Goal: Navigation & Orientation: Understand site structure

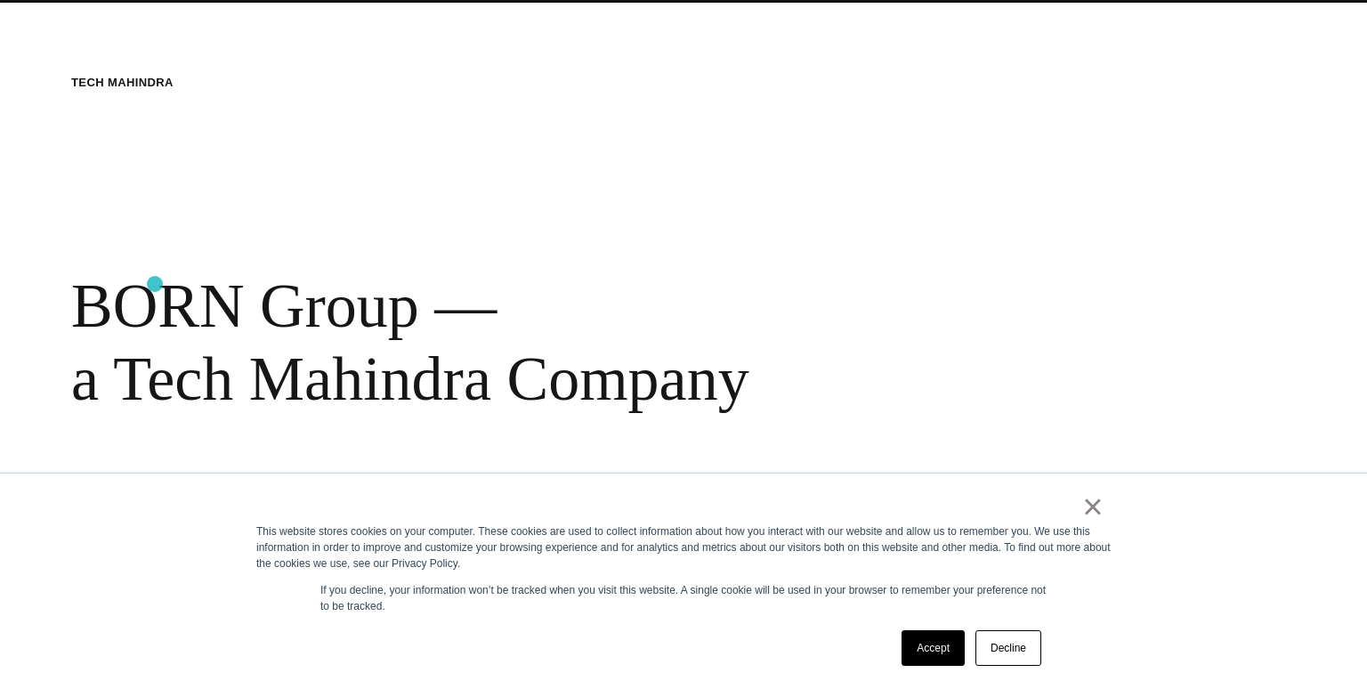
scroll to position [687, 0]
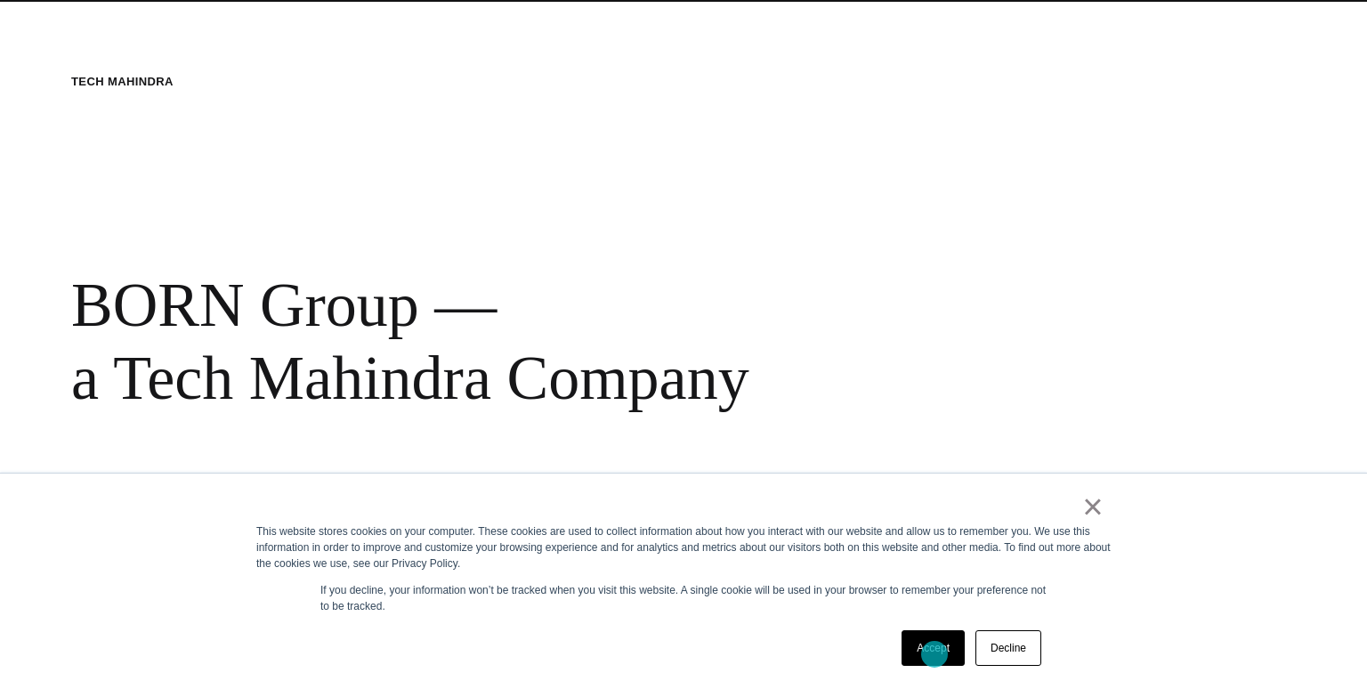
click at [935, 654] on link "Accept" at bounding box center [933, 648] width 63 height 36
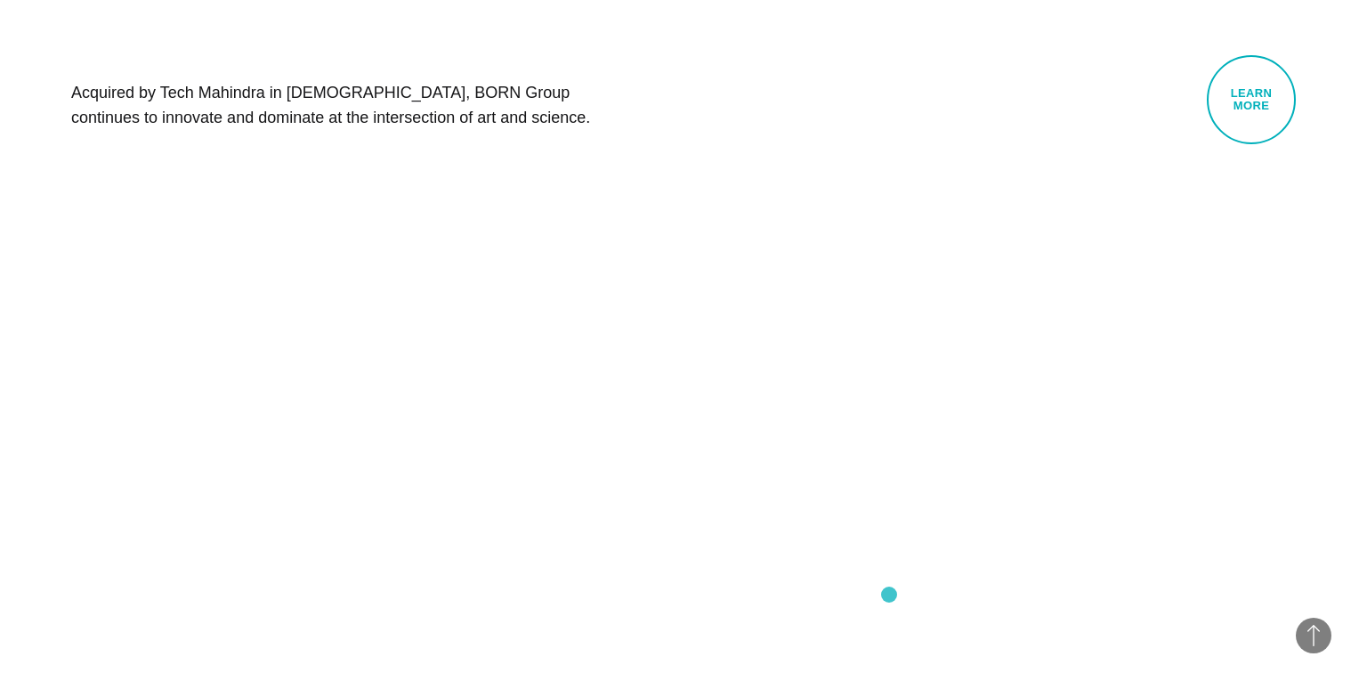
scroll to position [0, 0]
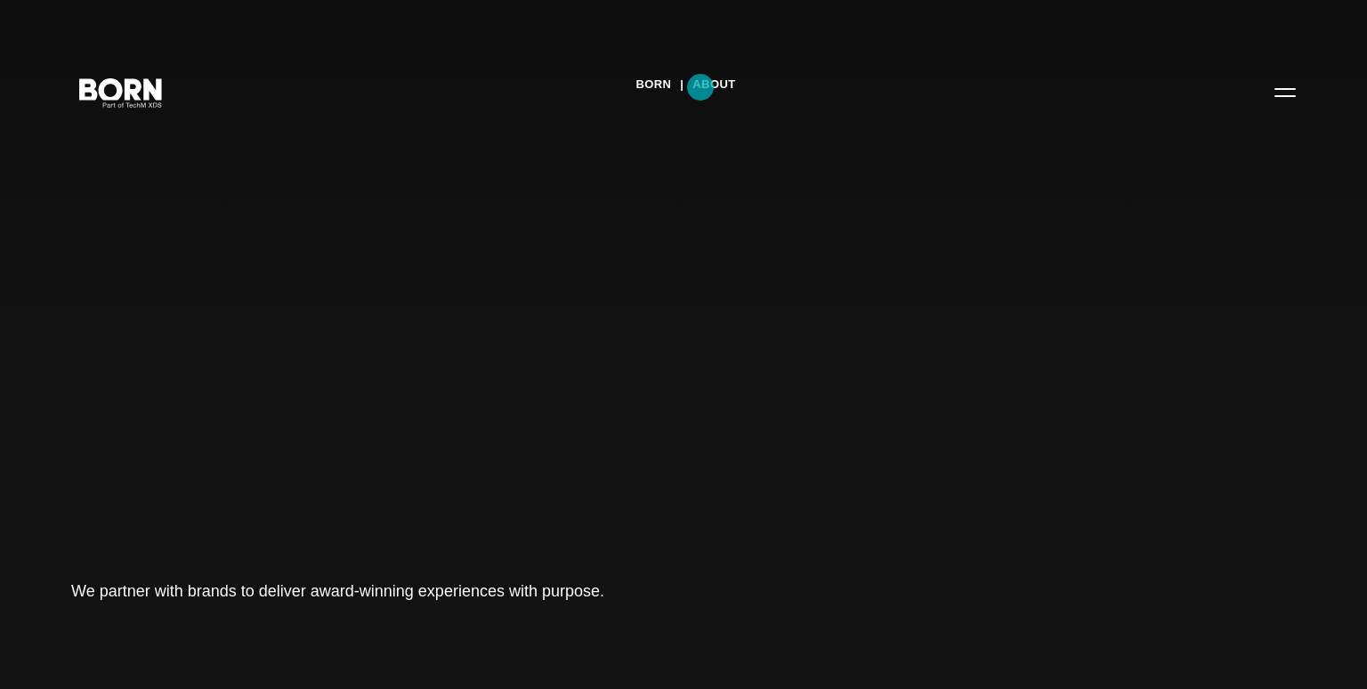
click at [701, 87] on link "About" at bounding box center [714, 84] width 43 height 27
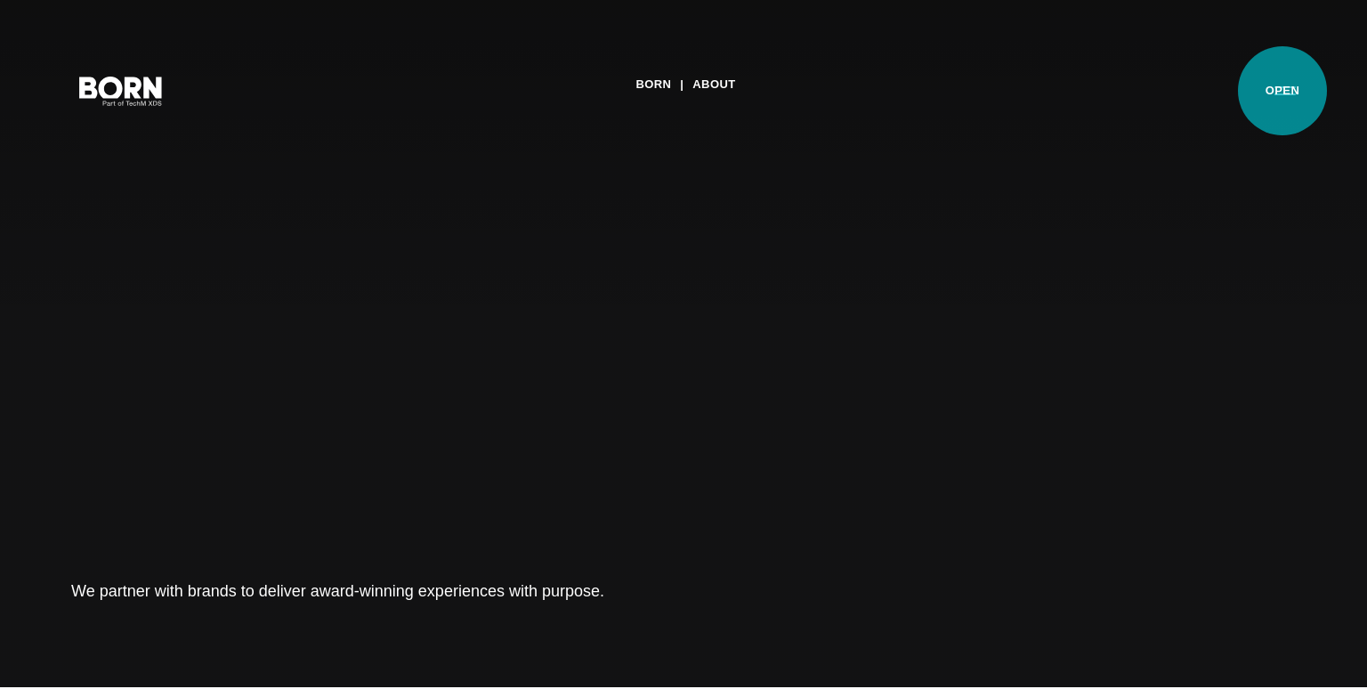
click at [1283, 91] on button "Primary Menu" at bounding box center [1285, 89] width 43 height 37
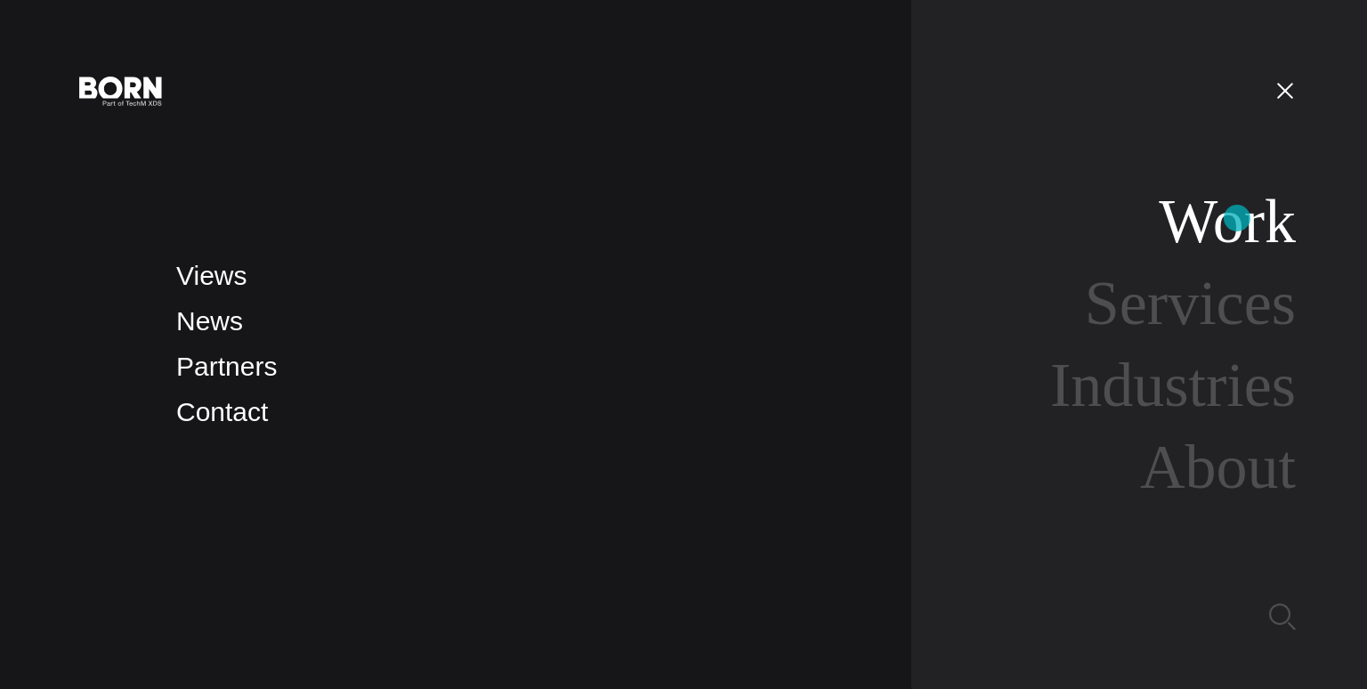
click at [1237, 218] on link "Work" at bounding box center [1227, 221] width 137 height 69
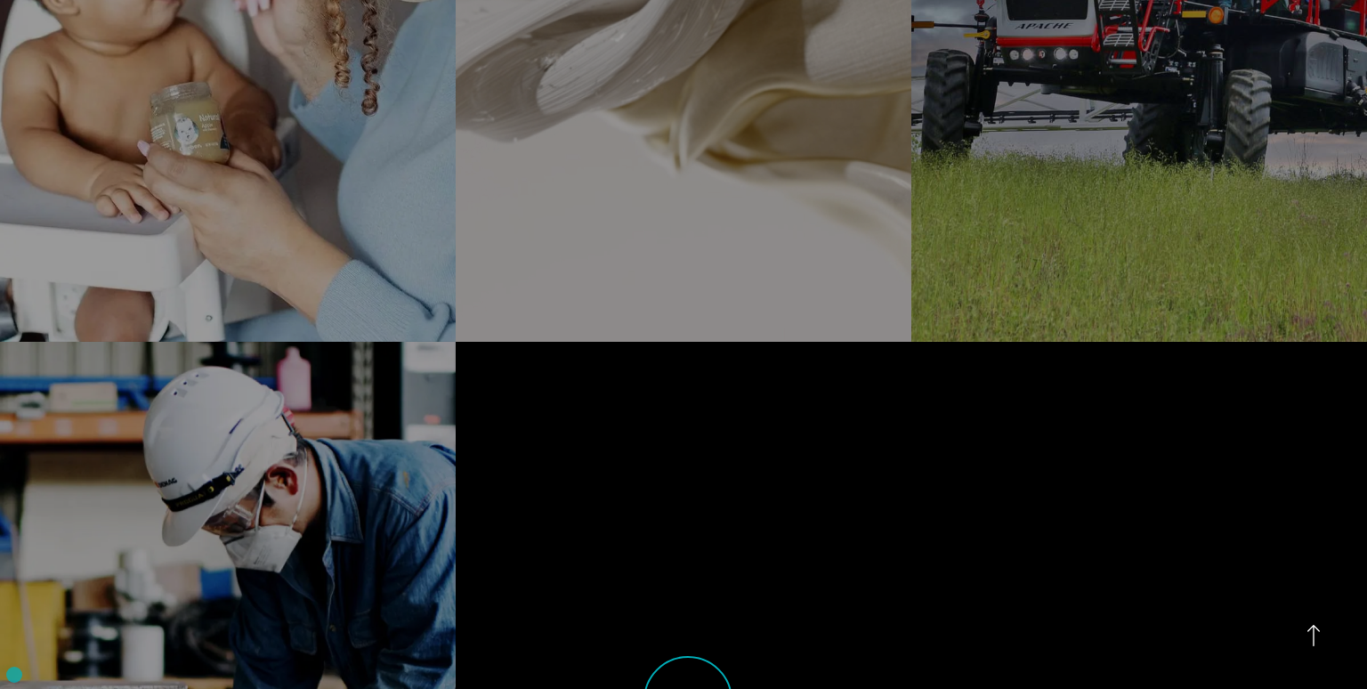
scroll to position [4314, 0]
